Goal: Find specific page/section: Find specific page/section

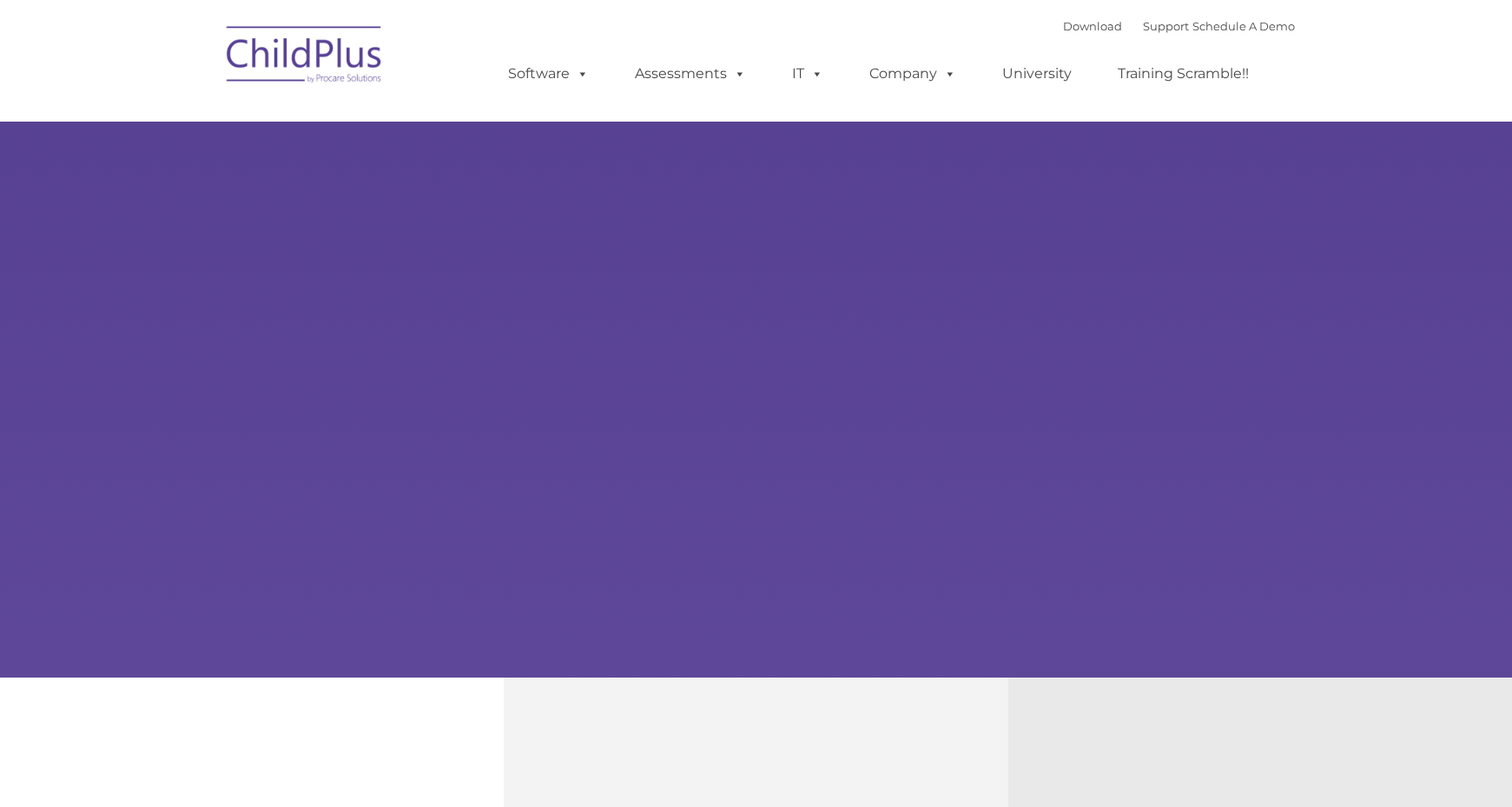
type input ""
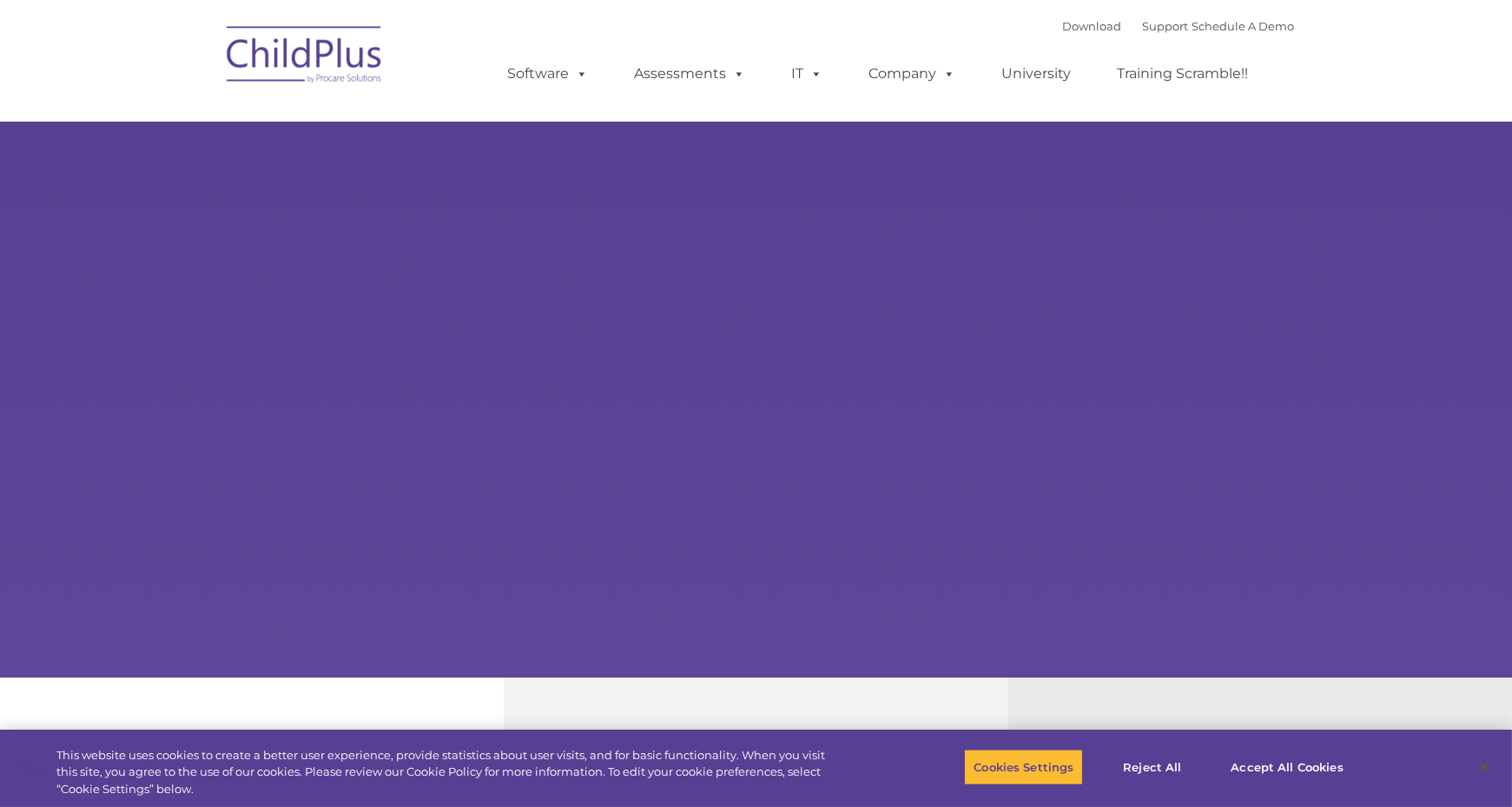
select select "MEDIUM"
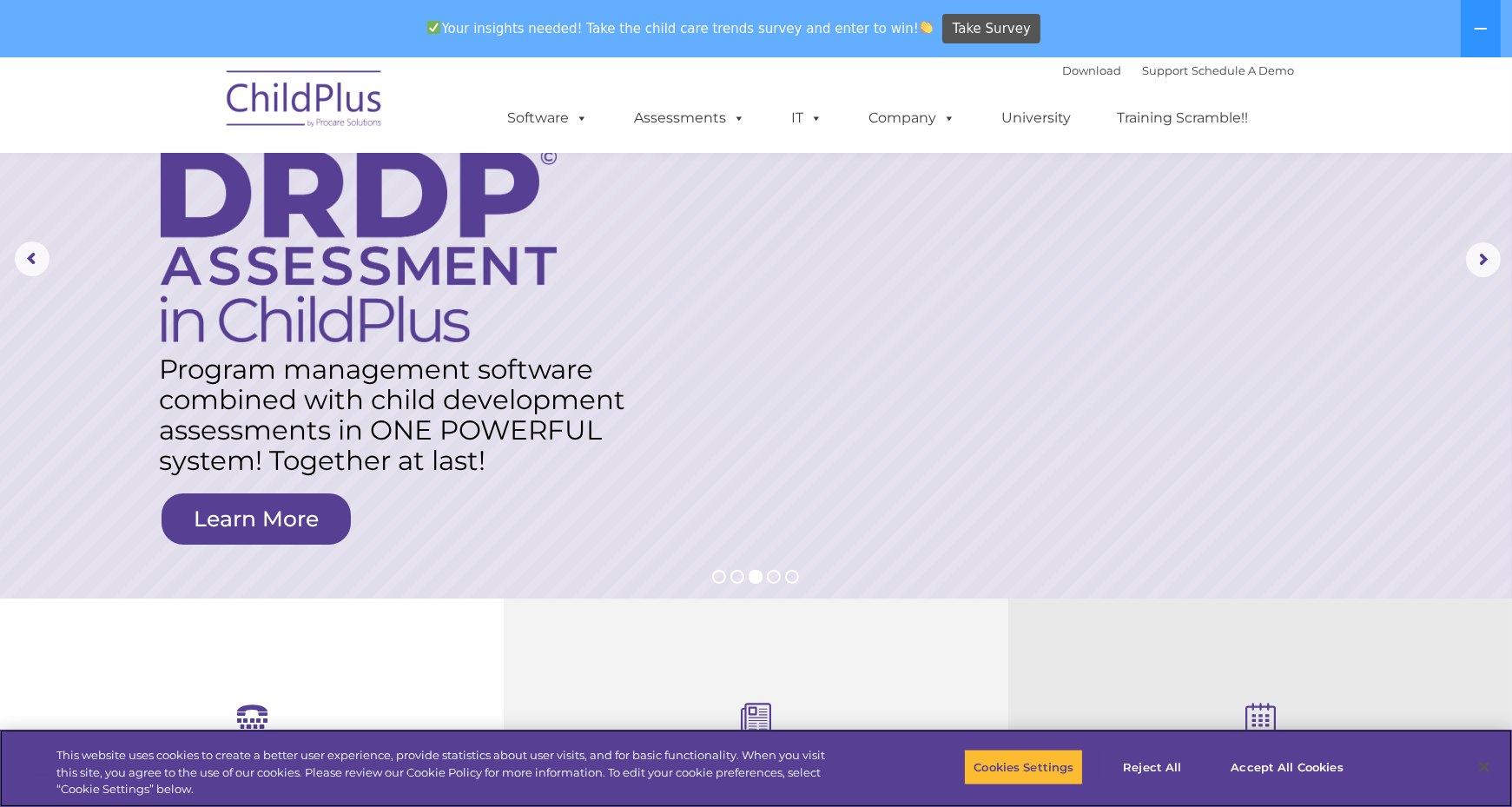
scroll to position [134, 0]
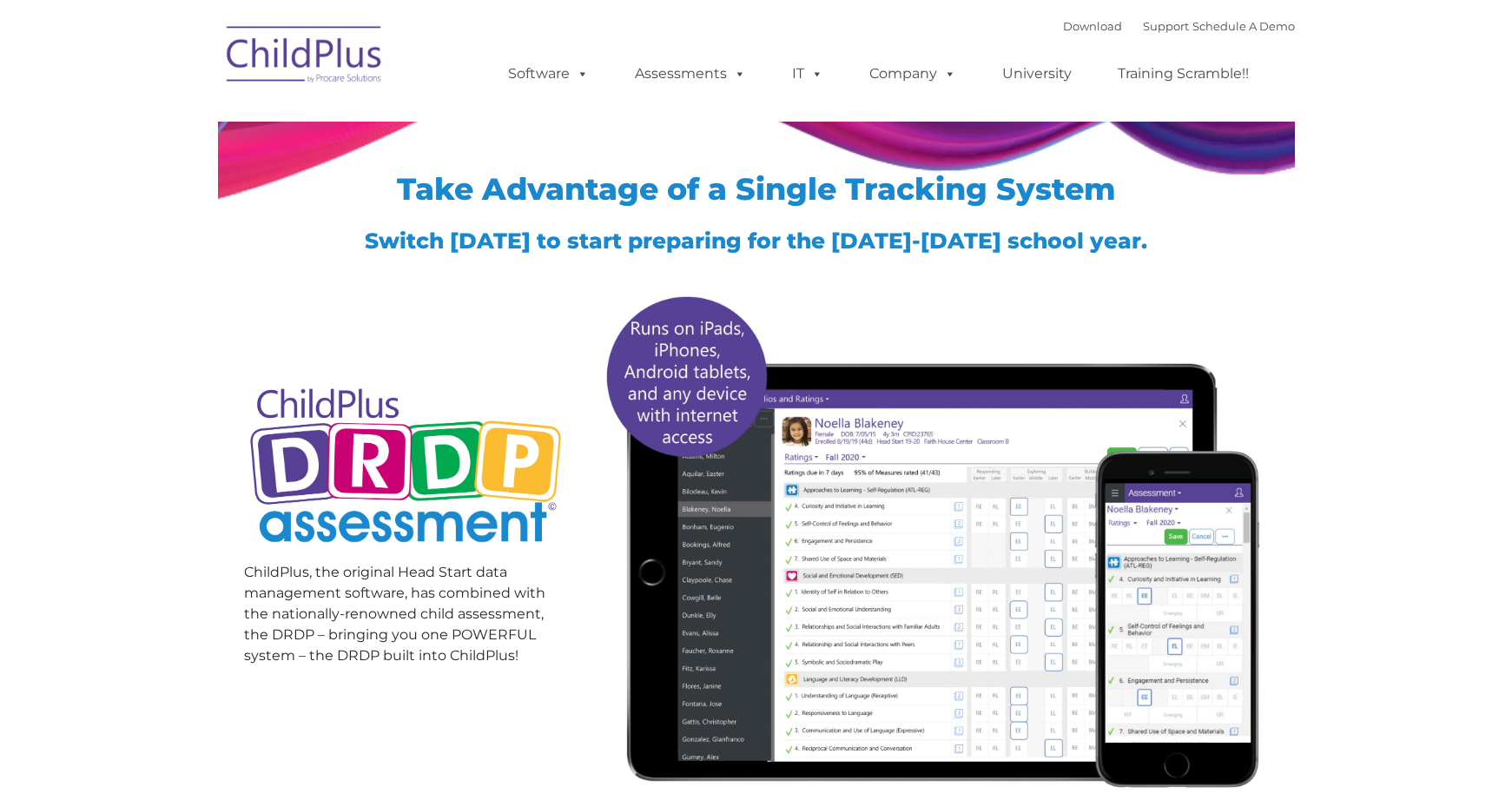
type input ""
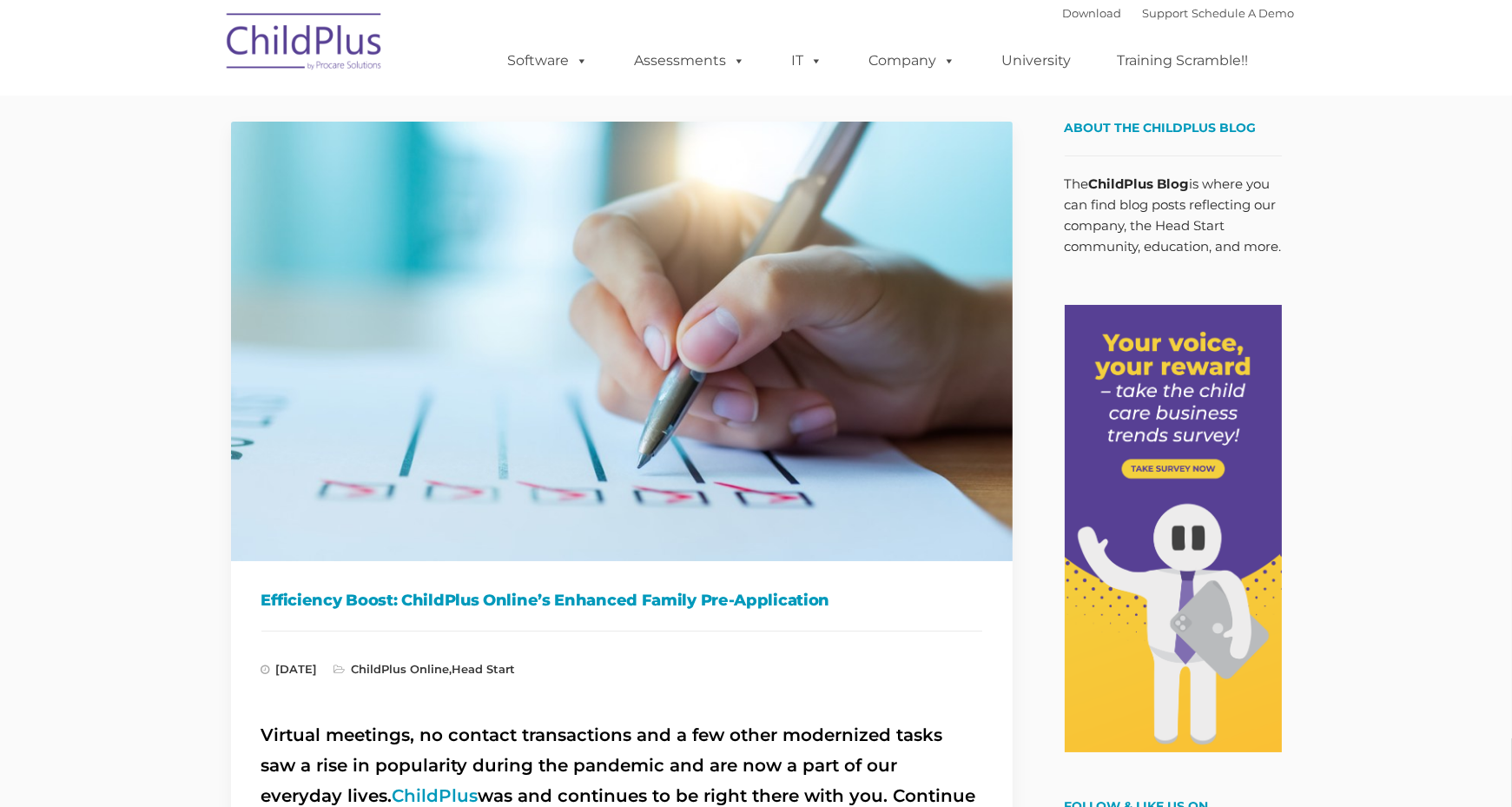
click at [302, 284] on img at bounding box center [621, 342] width 781 height 439
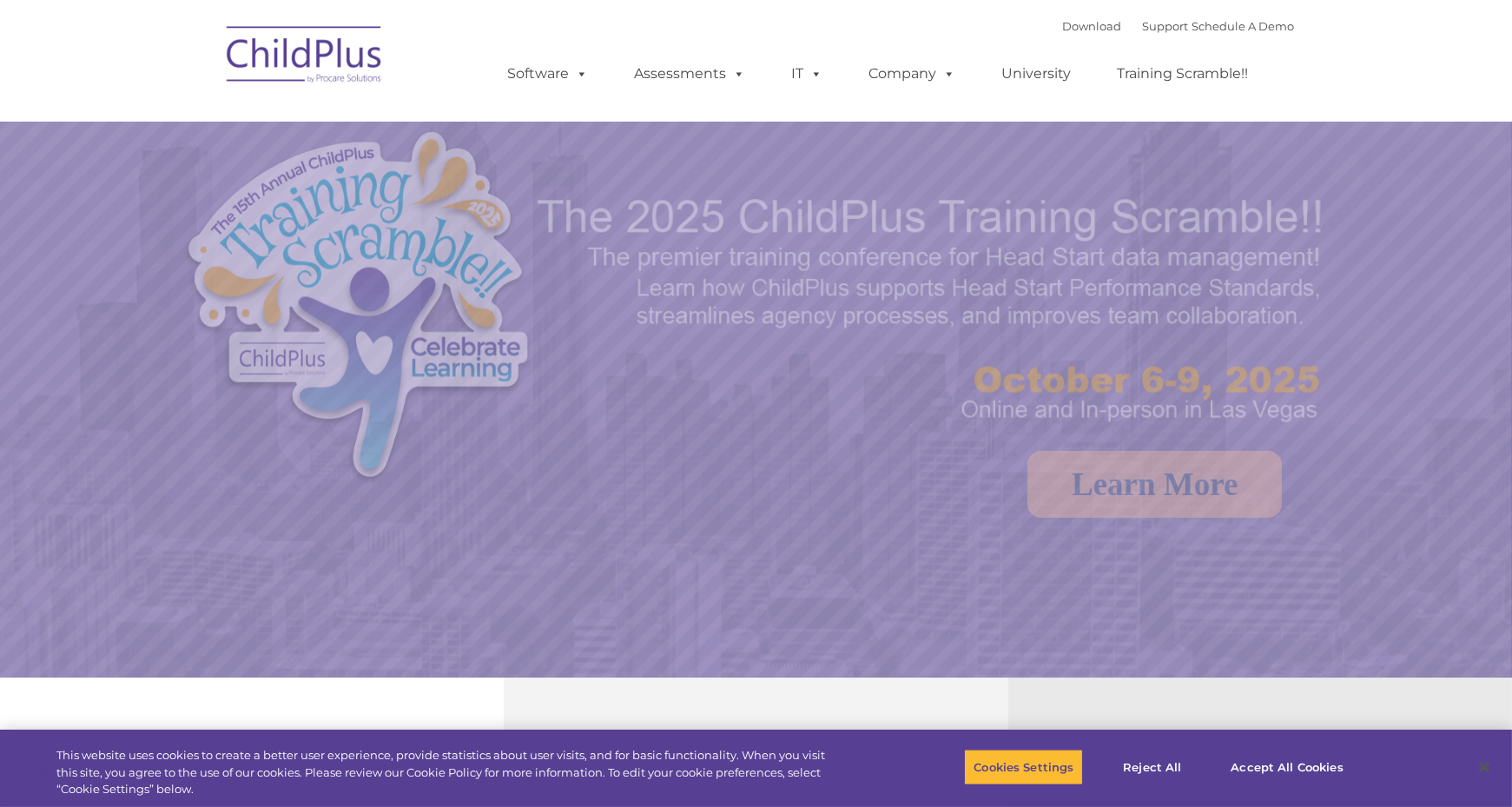
select select "MEDIUM"
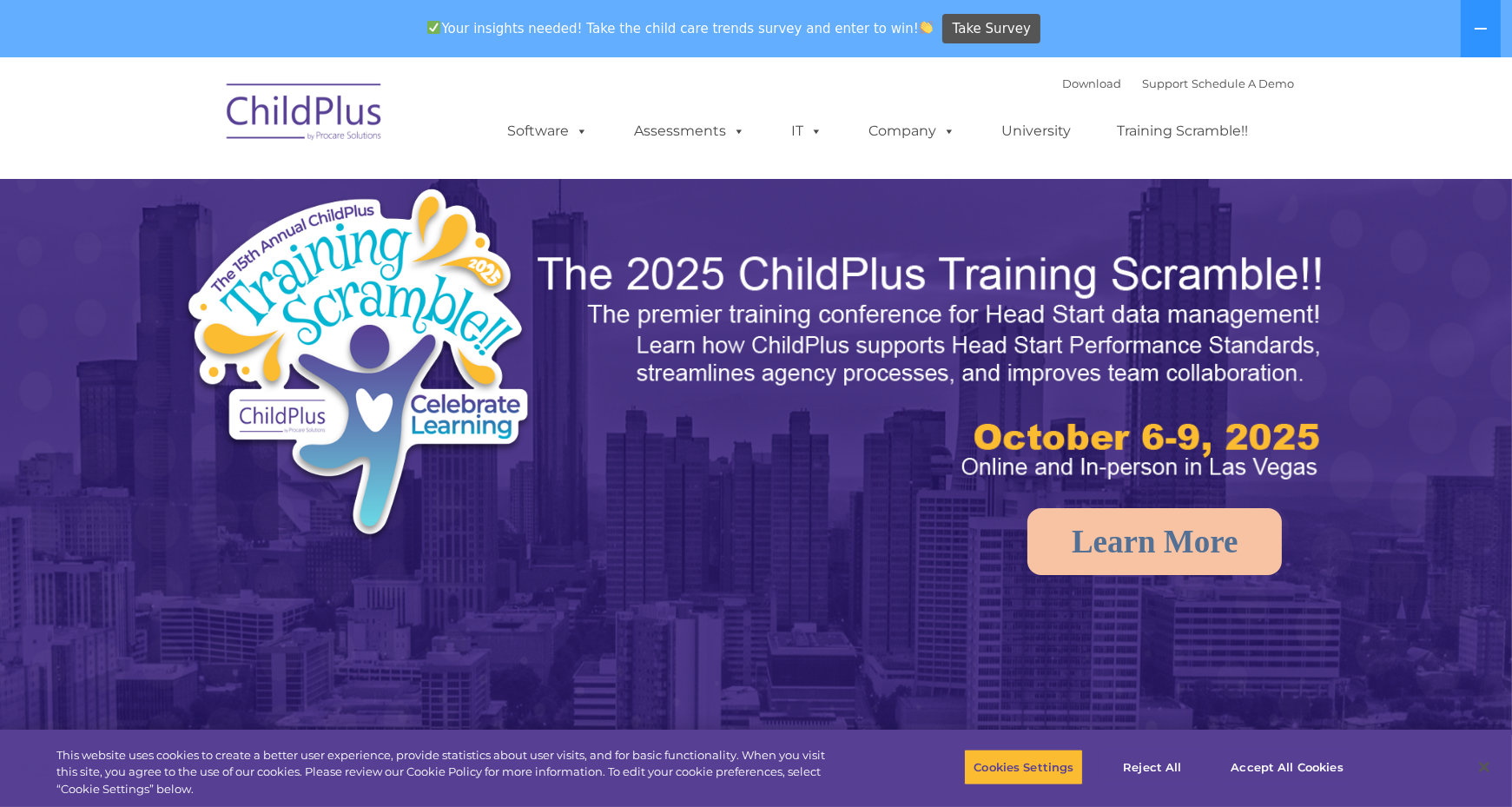
click at [348, 42] on div "Your insights needed! Take the child care trends survey and enter to win! Take …" at bounding box center [732, 29] width 1464 height 57
click at [331, 90] on img at bounding box center [304, 114] width 174 height 87
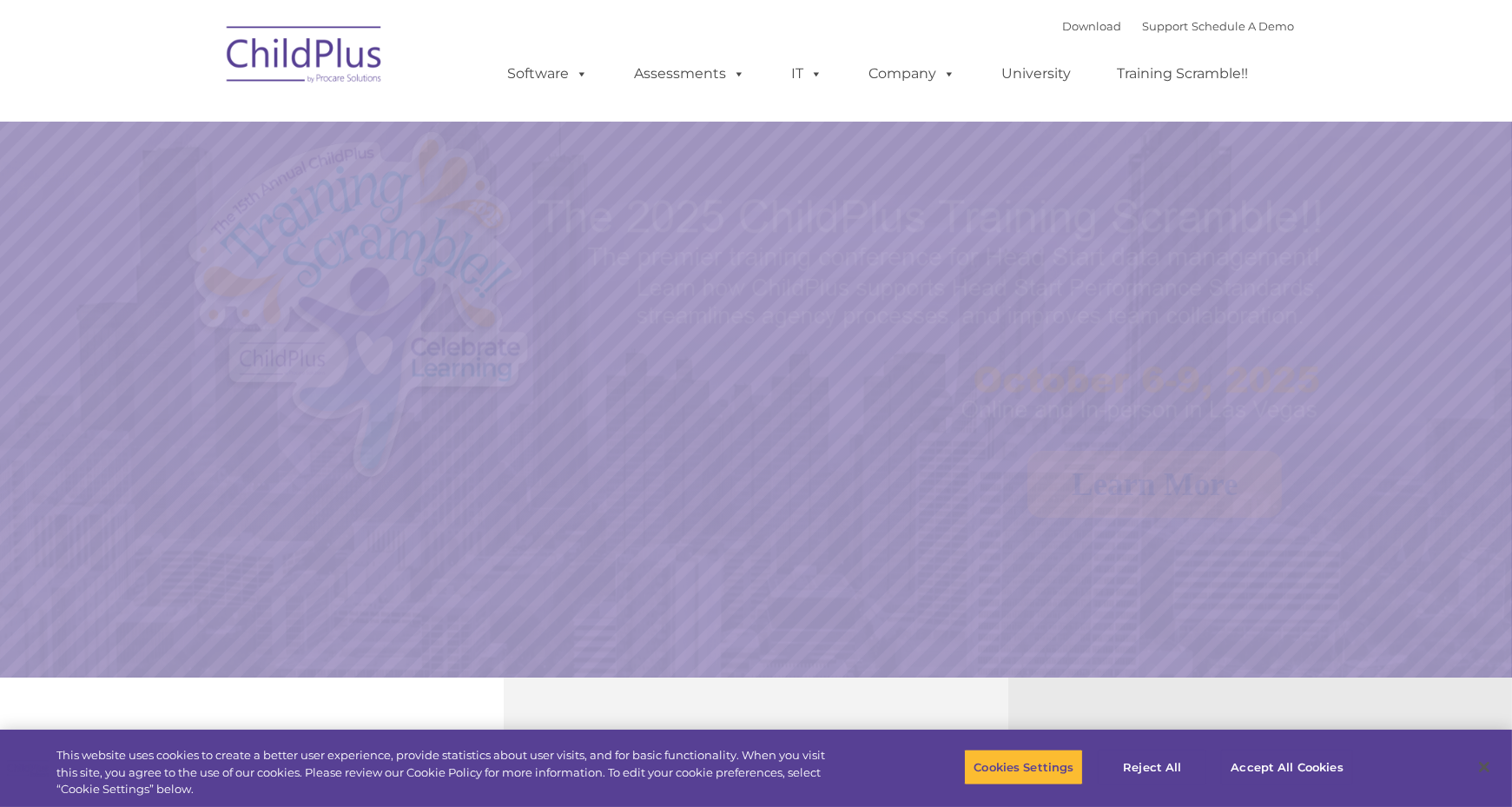
select select "MEDIUM"
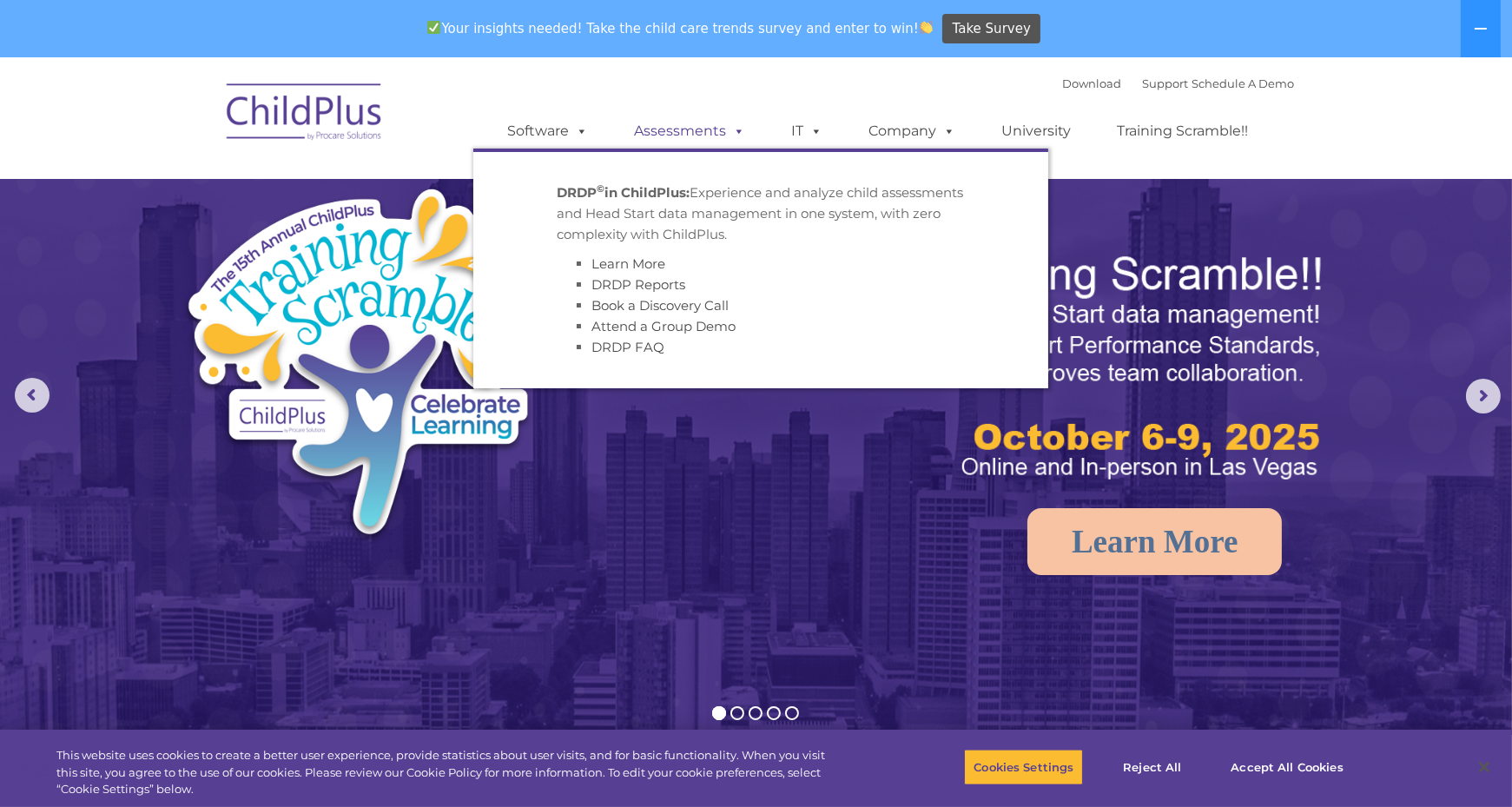
click at [708, 128] on link "Assessments" at bounding box center [690, 130] width 146 height 34
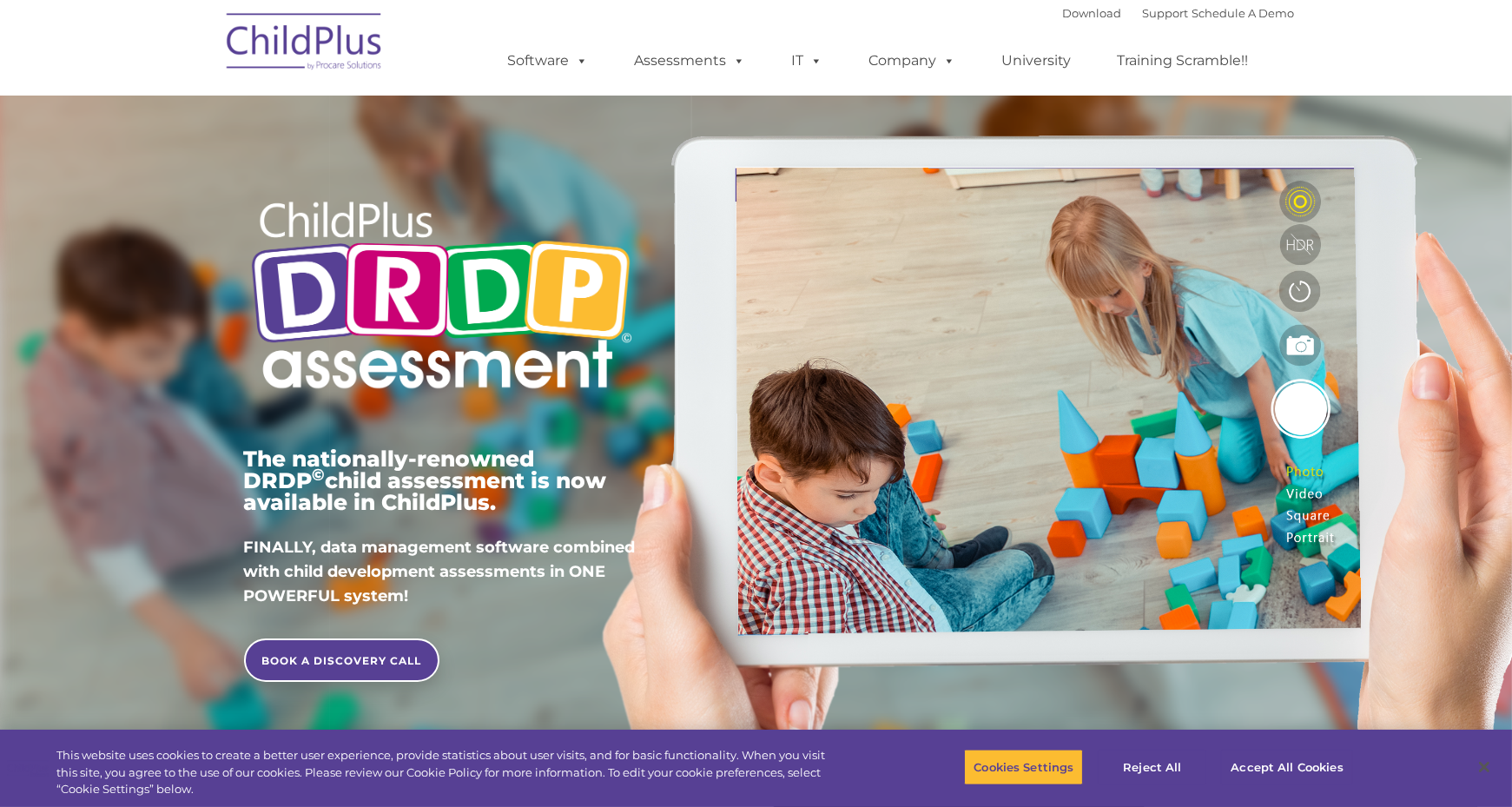
type input ""
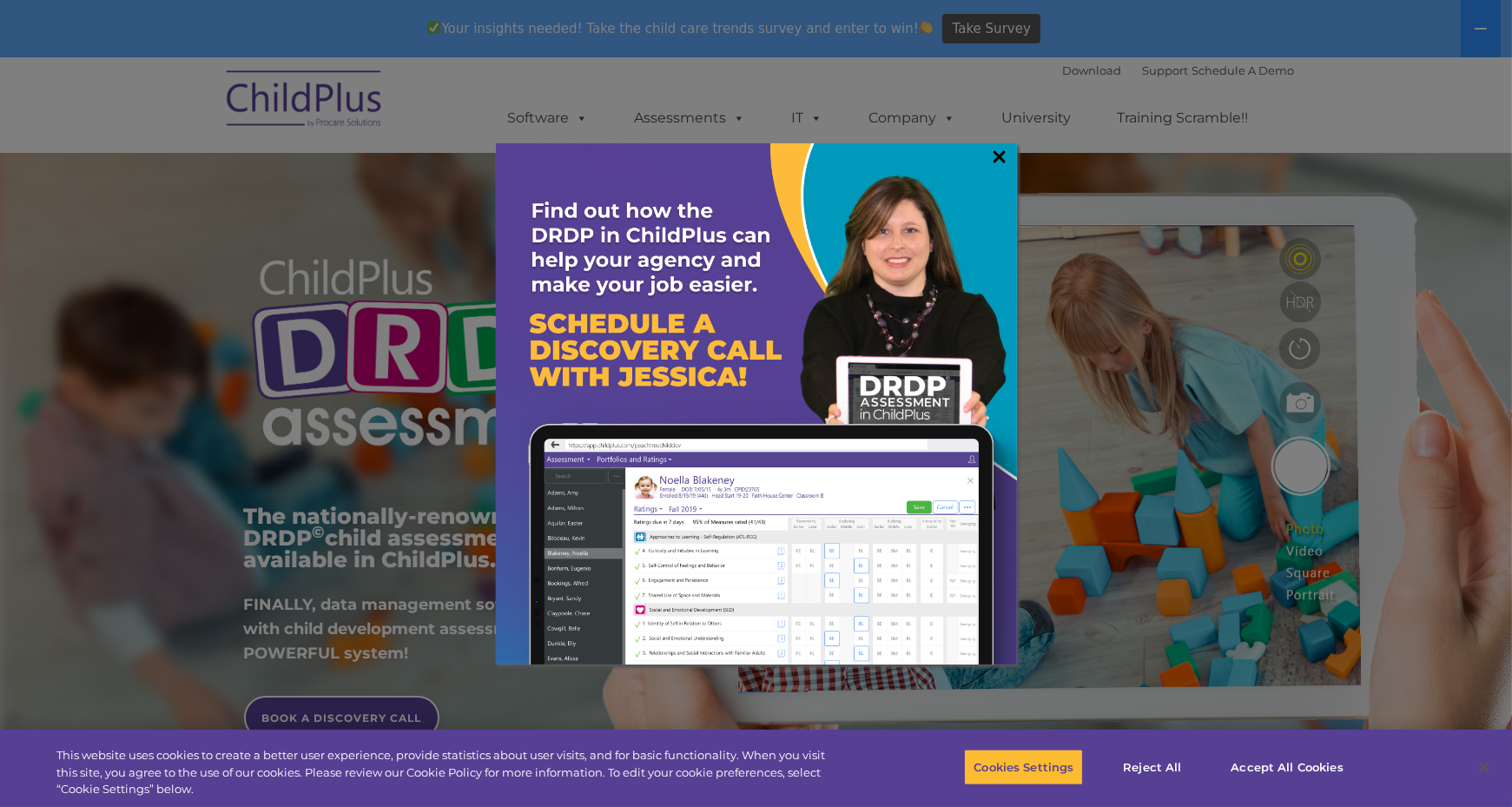
click at [998, 155] on link "×" at bounding box center [999, 156] width 20 height 18
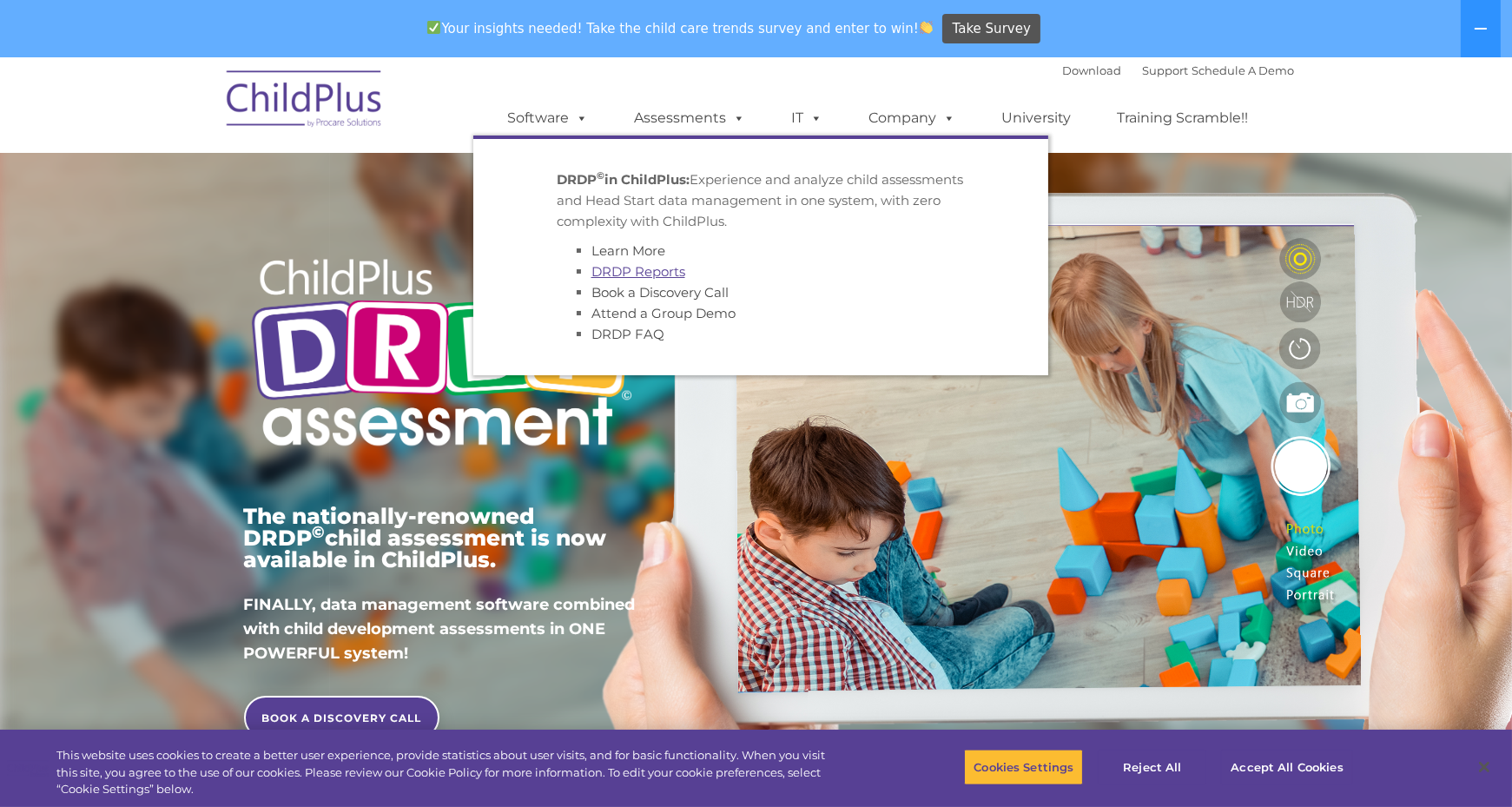
click at [646, 278] on link "DRDP Reports" at bounding box center [638, 272] width 94 height 17
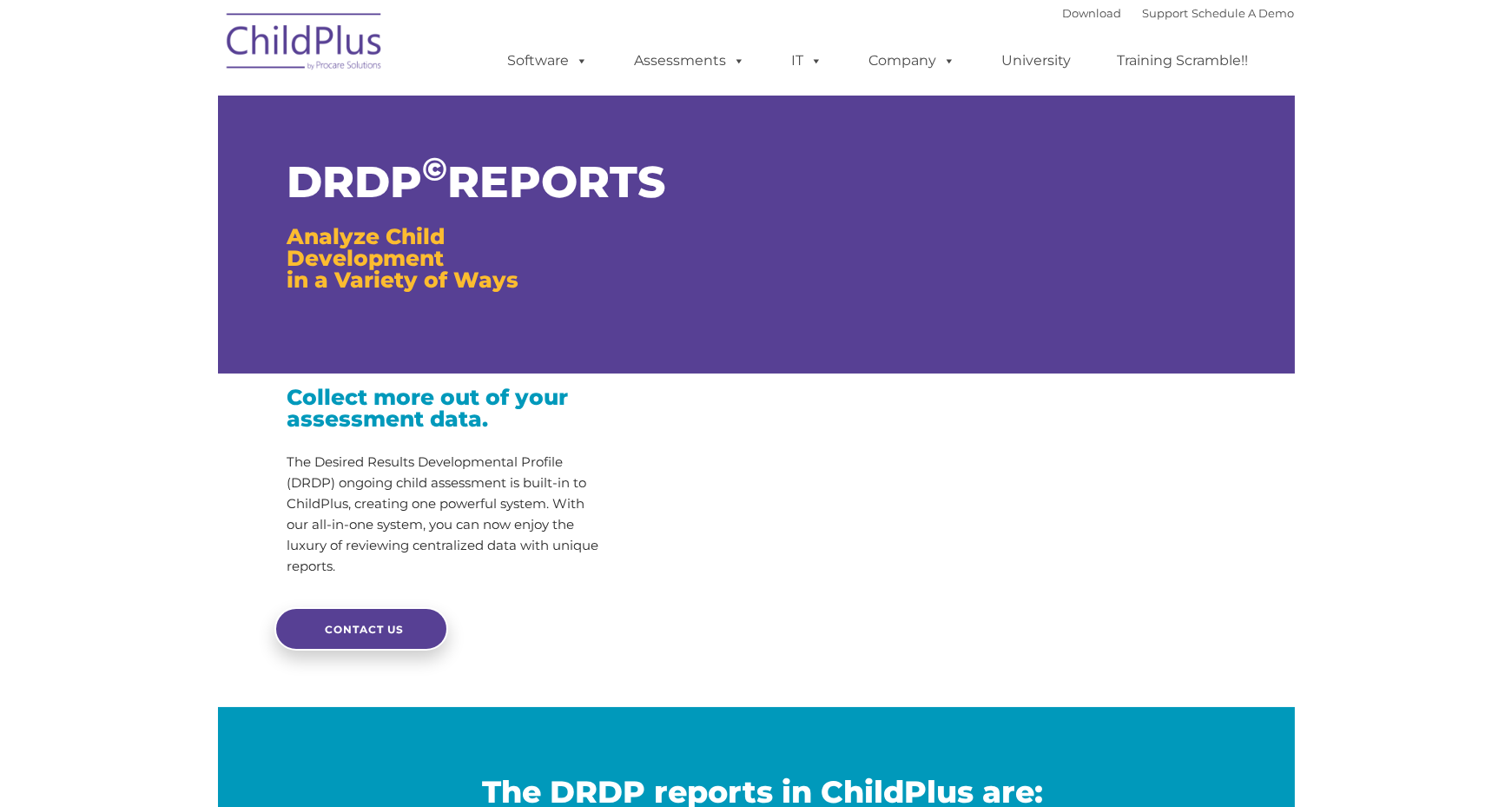
type input ""
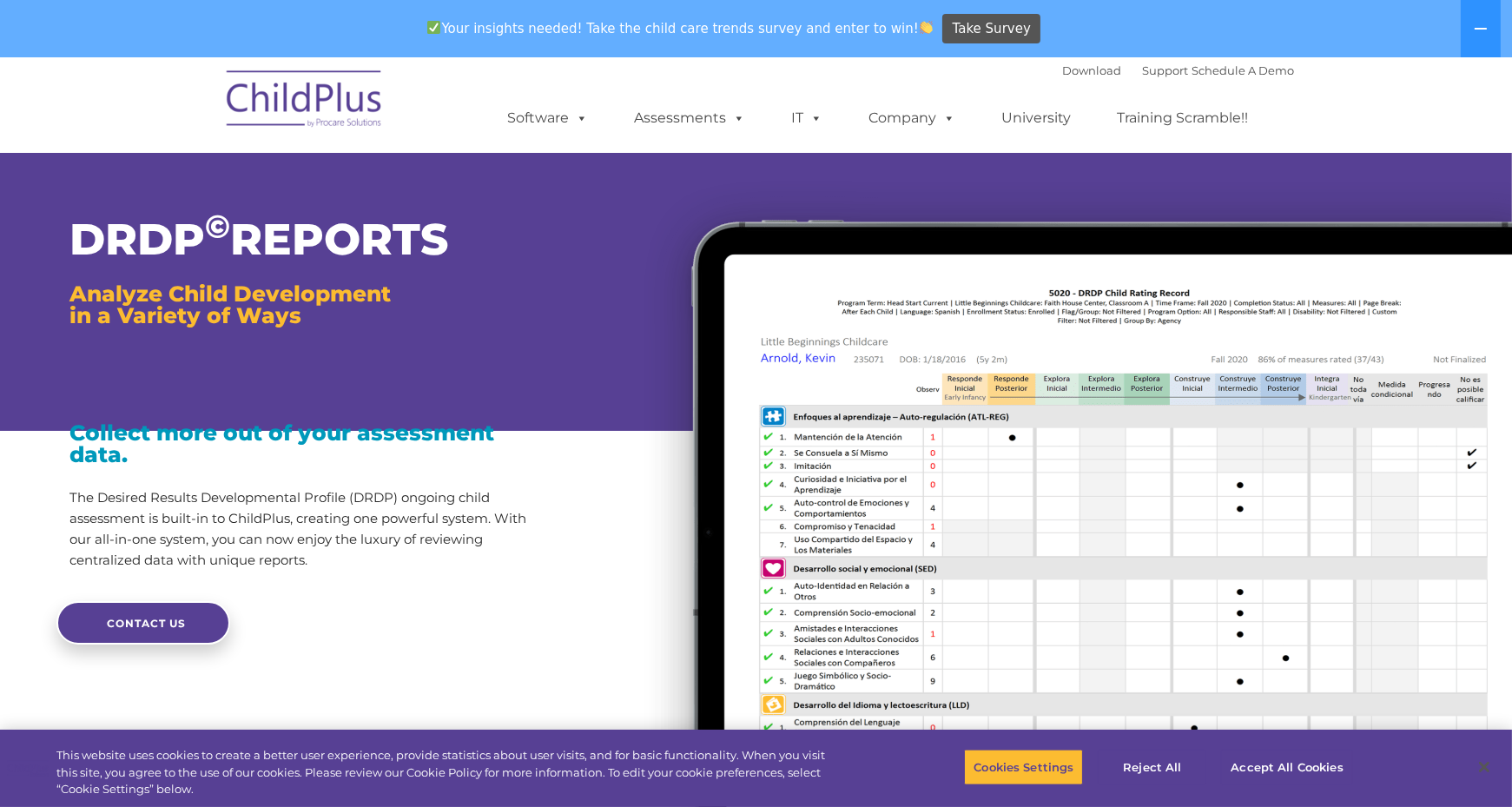
click at [247, 110] on img at bounding box center [304, 101] width 174 height 87
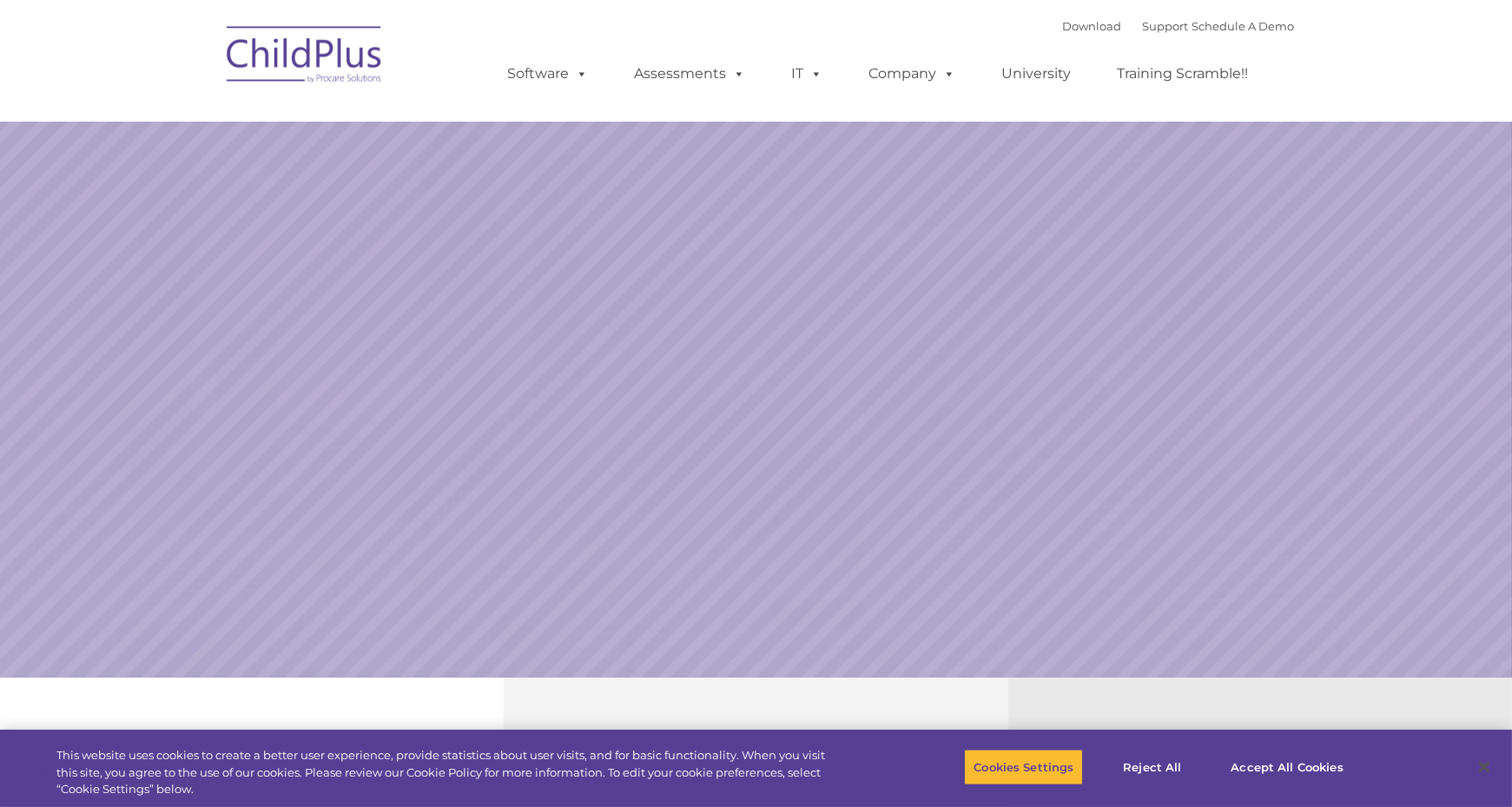
select select "MEDIUM"
